Goal: Navigation & Orientation: Find specific page/section

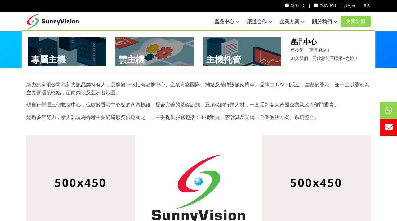
click at [223, 23] on link "產品中心" at bounding box center [226, 22] width 25 height 12
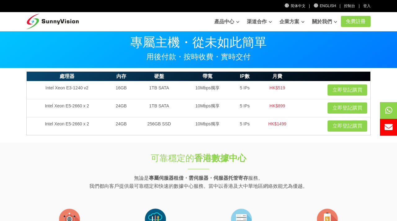
click at [151, 11] on div "简体中文 | English | 控制台 | 登入" at bounding box center [198, 6] width 397 height 12
click at [53, 8] on div "简体中文 | English | 控制台 | 登入" at bounding box center [199, 6] width 354 height 6
